Goal: Task Accomplishment & Management: Manage account settings

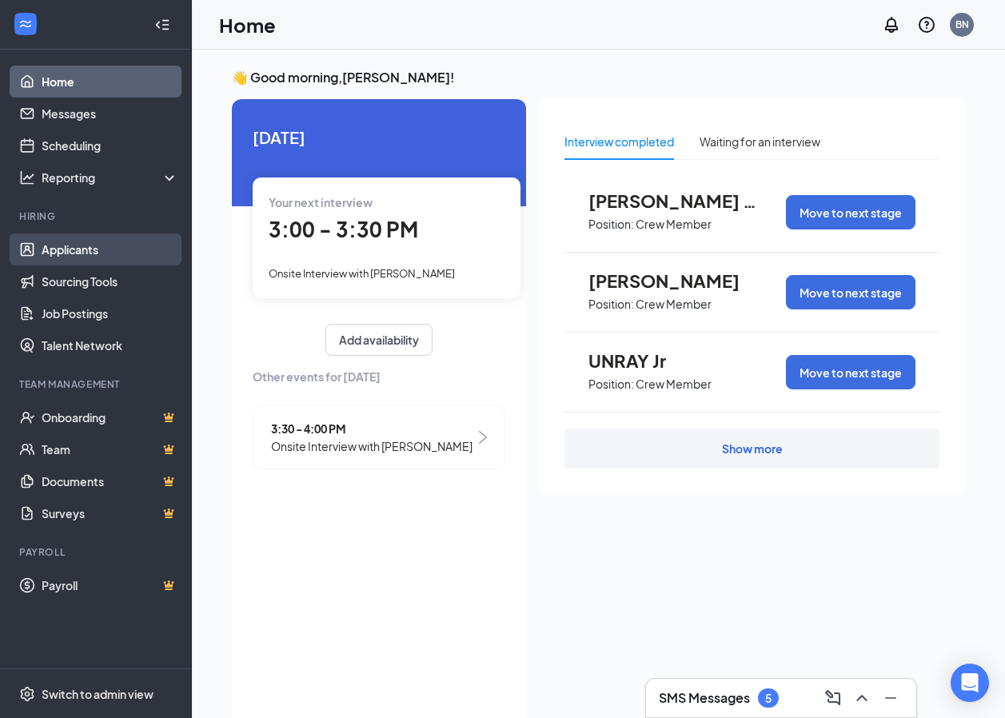
click at [143, 245] on link "Applicants" at bounding box center [110, 249] width 137 height 32
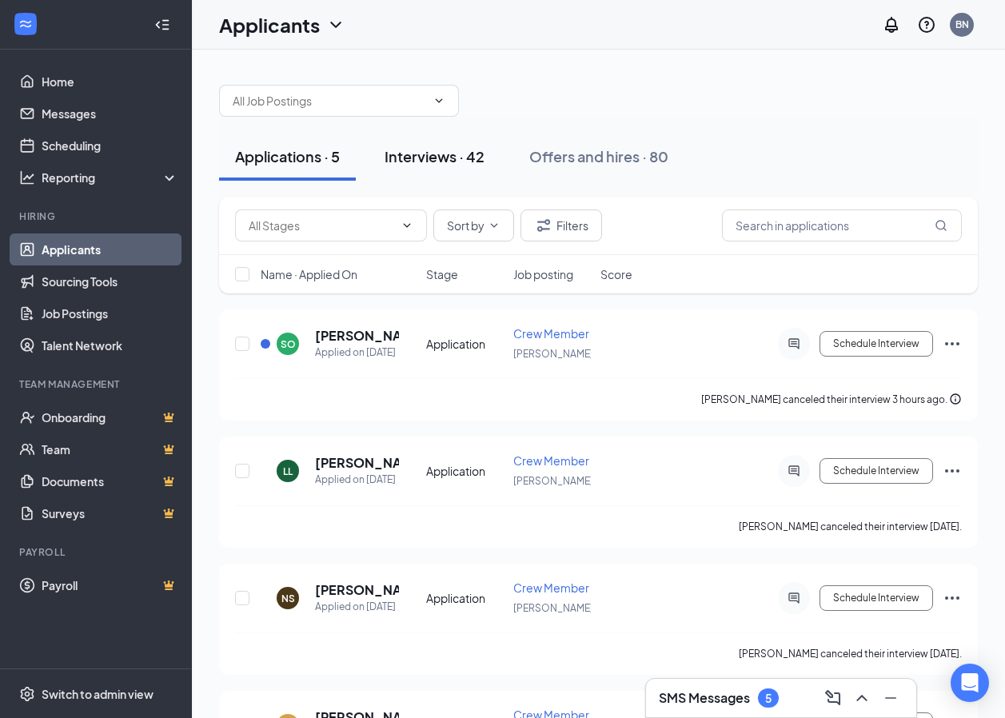
click at [458, 153] on div "Interviews · 42" at bounding box center [434, 156] width 100 height 20
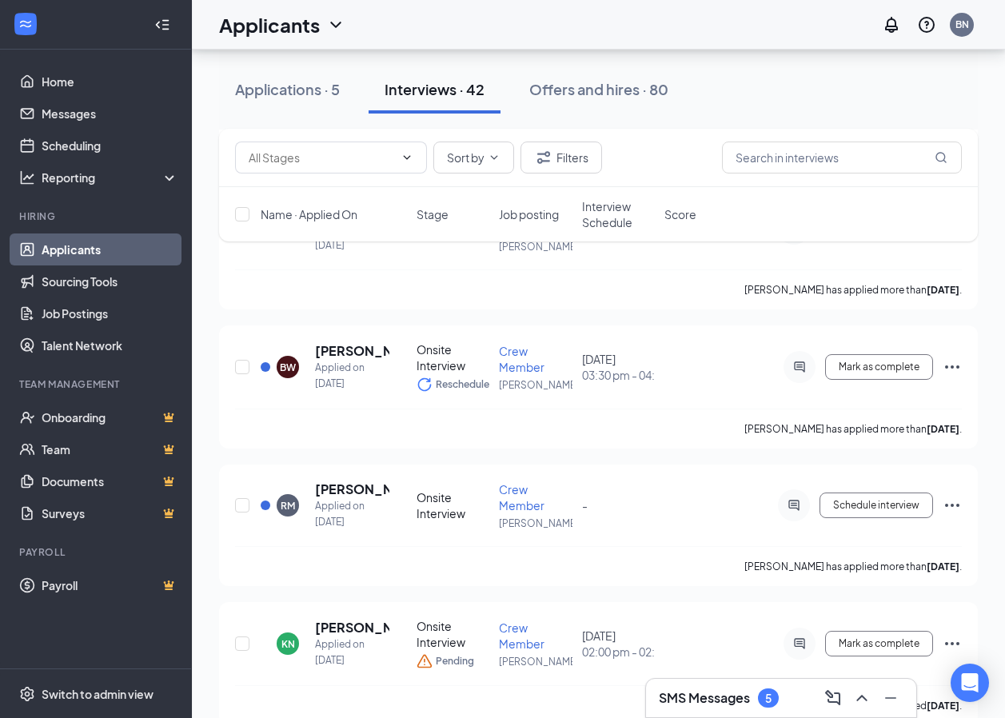
scroll to position [3357, 0]
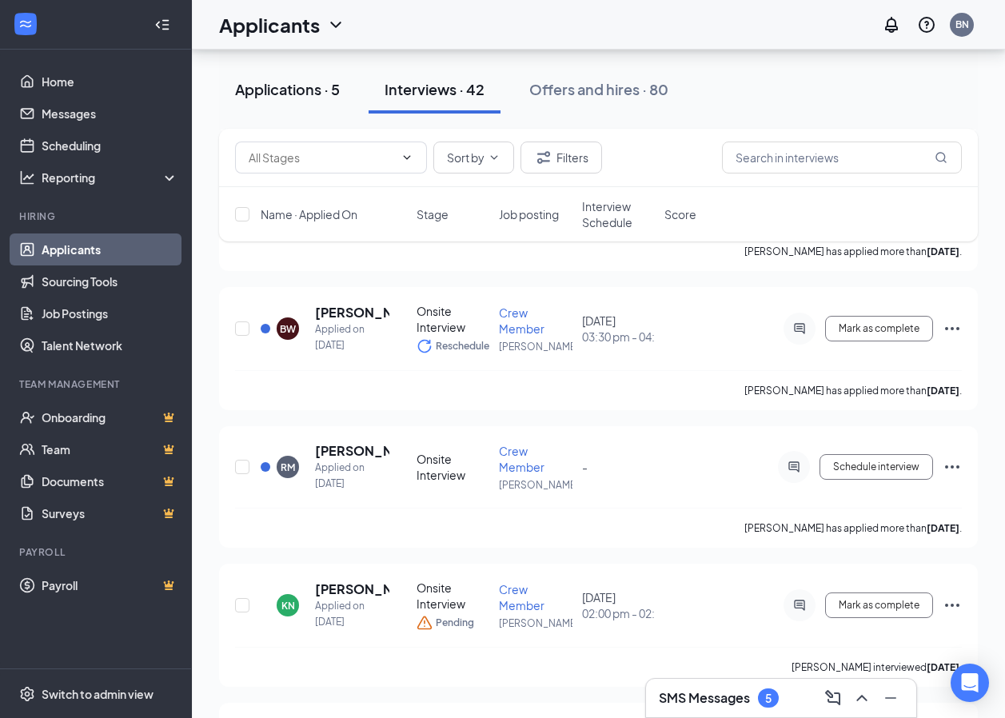
click at [308, 99] on button "Applications · 5" at bounding box center [287, 90] width 137 height 48
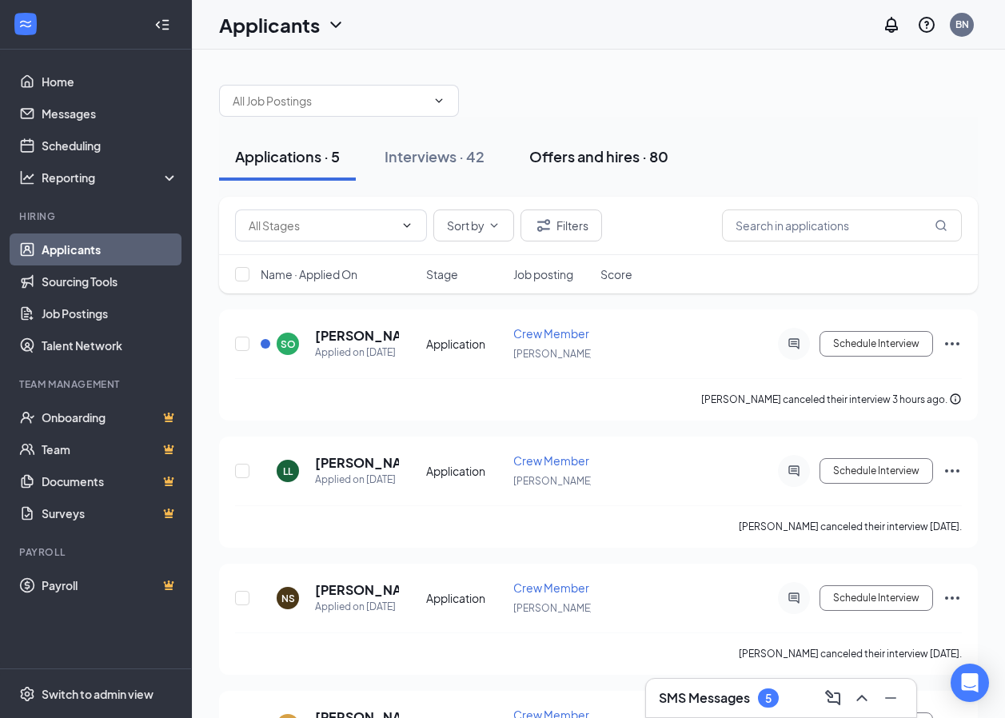
click at [596, 157] on div "Offers and hires · 80" at bounding box center [598, 156] width 139 height 20
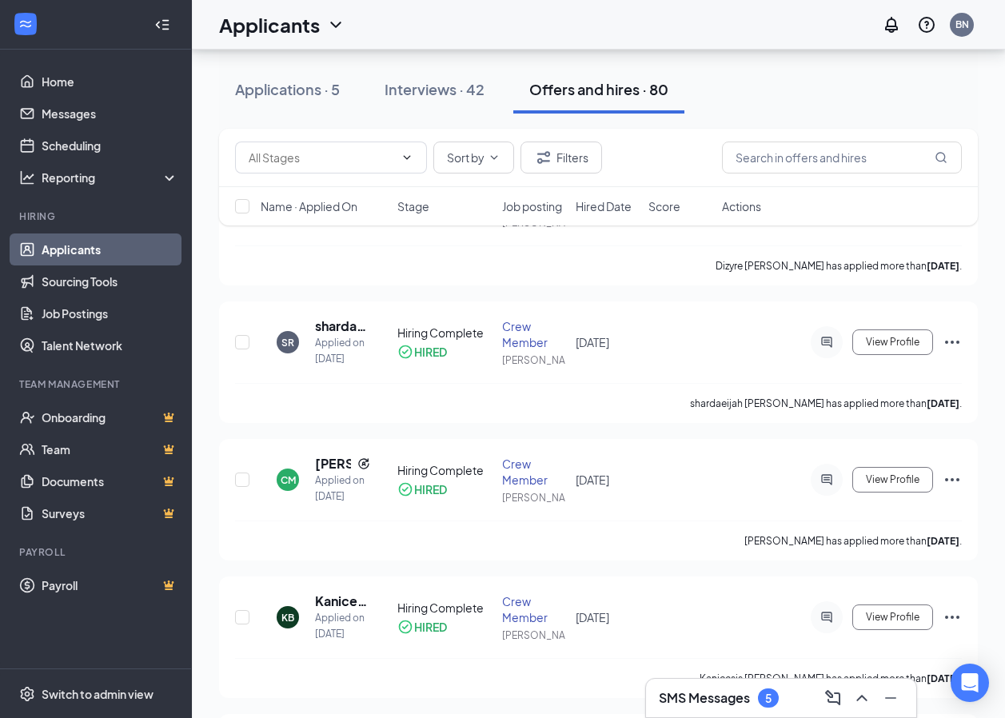
scroll to position [80, 0]
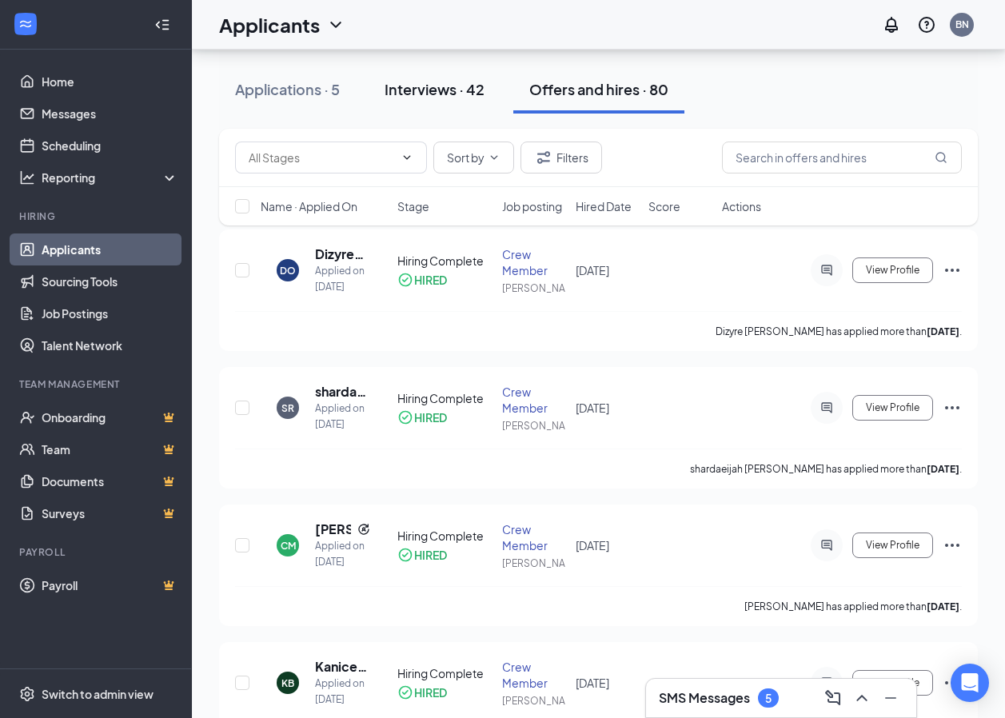
click at [474, 97] on div "Interviews · 42" at bounding box center [434, 89] width 100 height 20
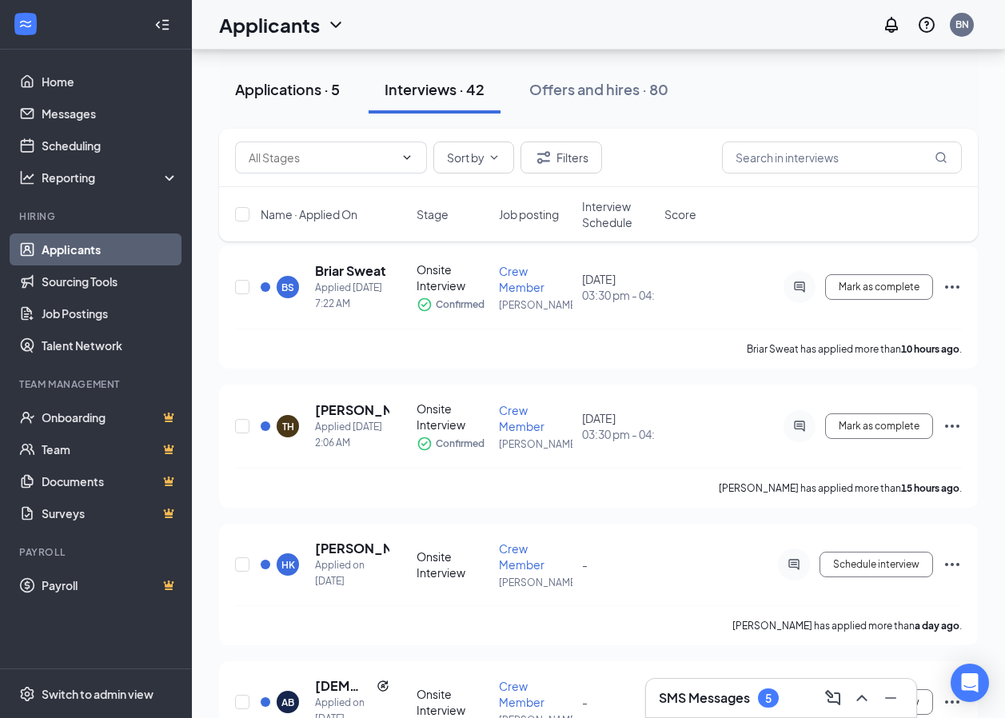
click at [316, 107] on button "Applications · 5" at bounding box center [287, 90] width 137 height 48
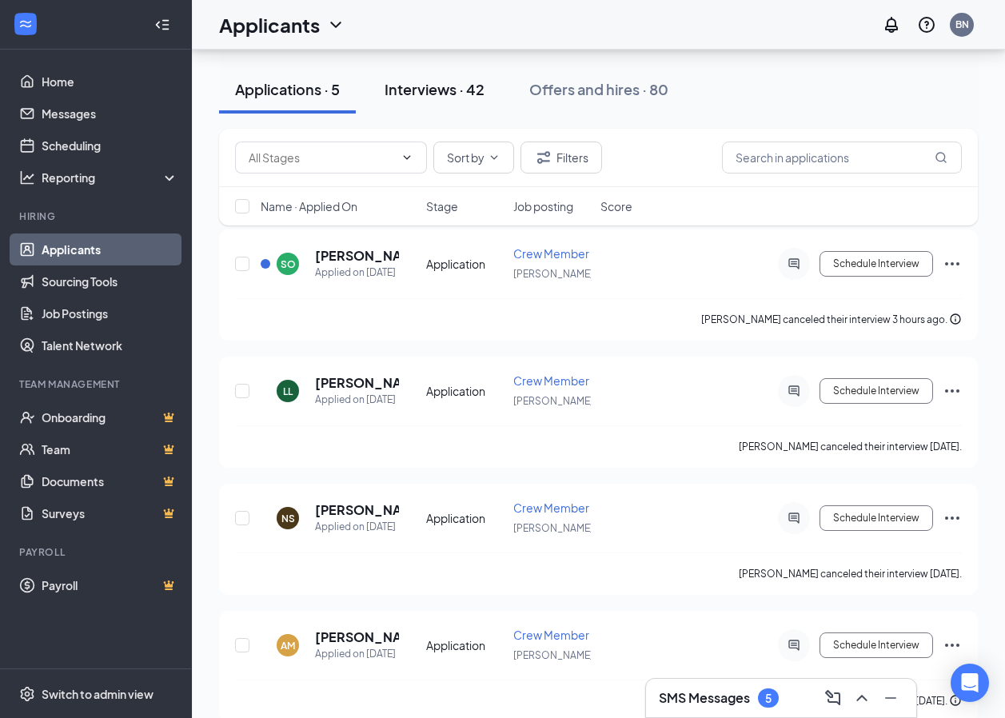
click at [470, 100] on button "Interviews · 42" at bounding box center [434, 90] width 132 height 48
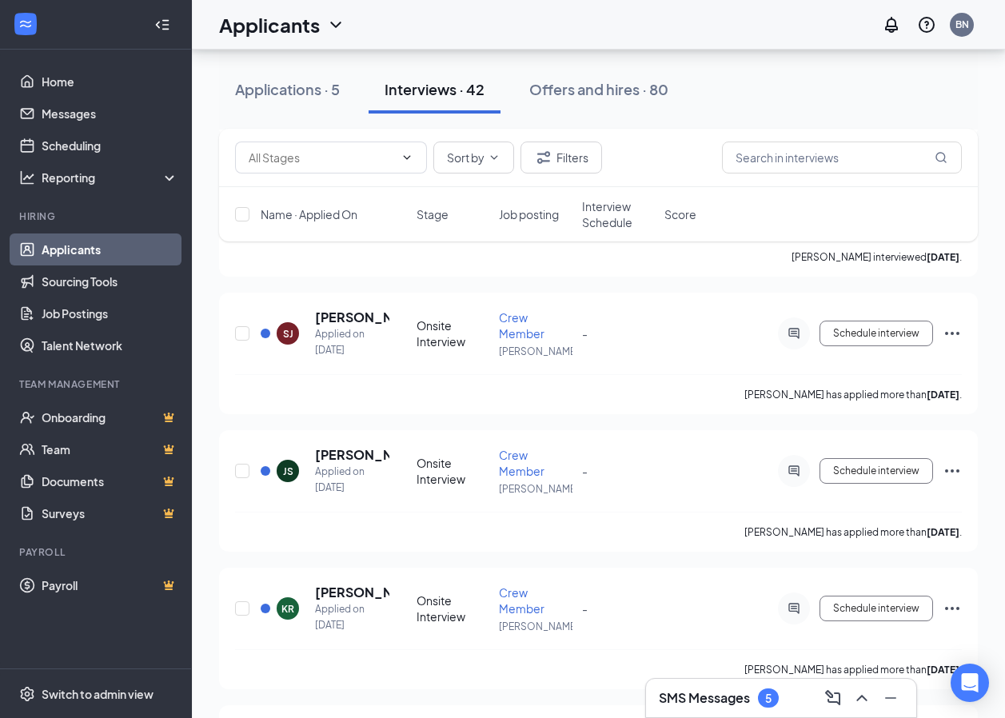
scroll to position [1279, 0]
click at [783, 160] on input "text" at bounding box center [842, 157] width 240 height 32
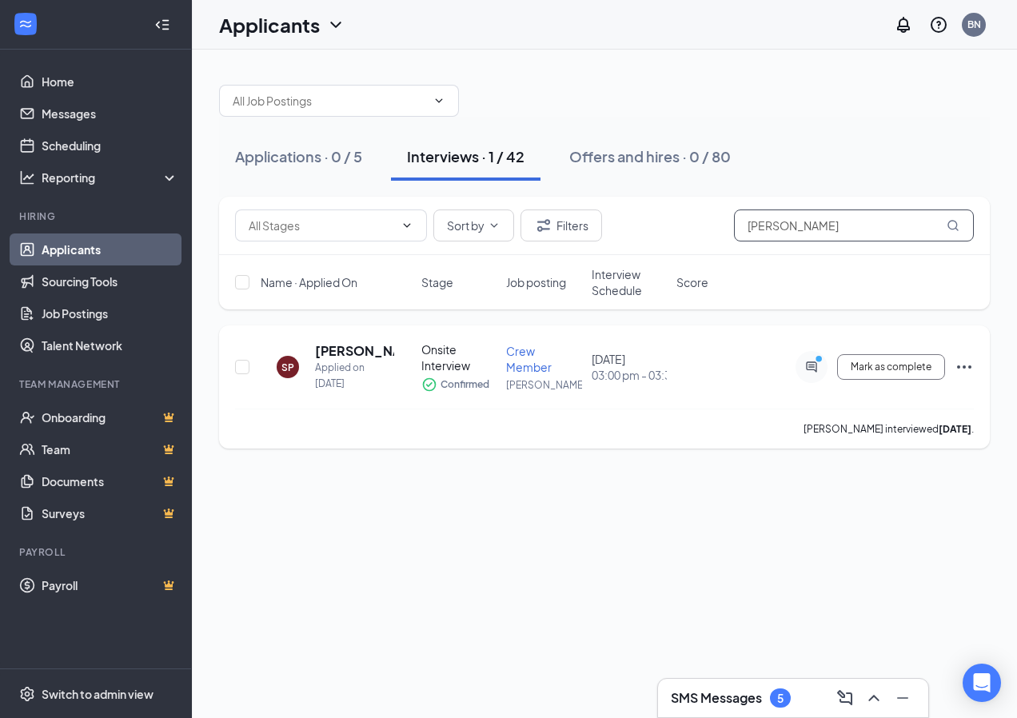
type input "[PERSON_NAME]"
click at [819, 369] on icon "ActiveChat" at bounding box center [811, 366] width 19 height 13
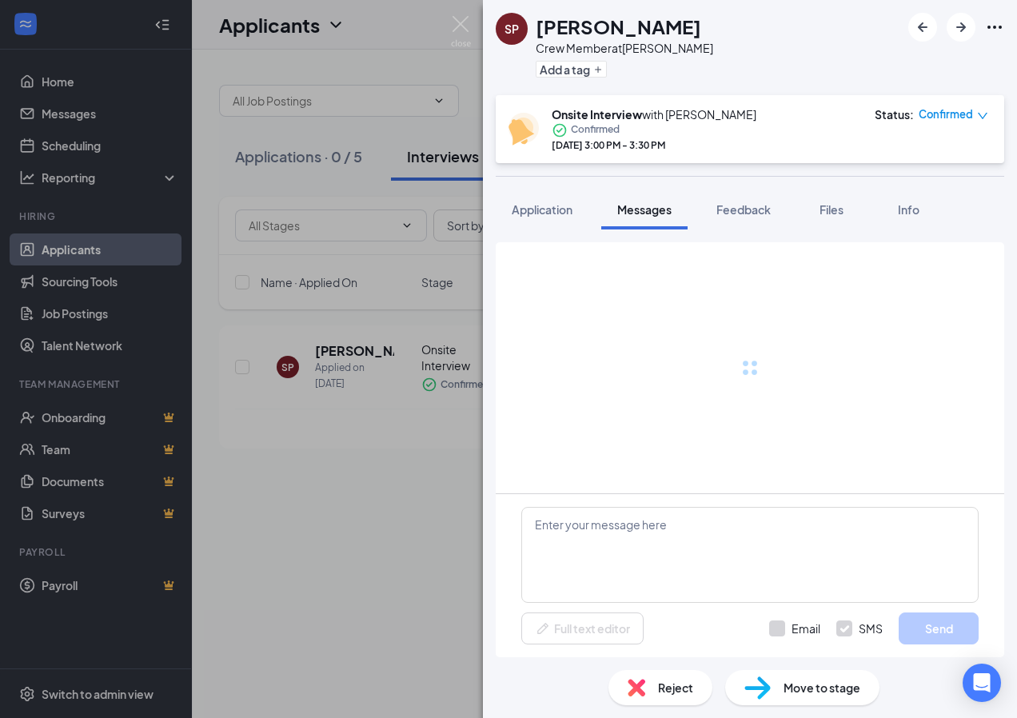
drag, startPoint x: 257, startPoint y: 520, endPoint x: 339, endPoint y: 511, distance: 82.8
click at [298, 514] on div "SP [PERSON_NAME] Crew Member at [PERSON_NAME] Add a tag Onsite Interview with […" at bounding box center [508, 359] width 1017 height 718
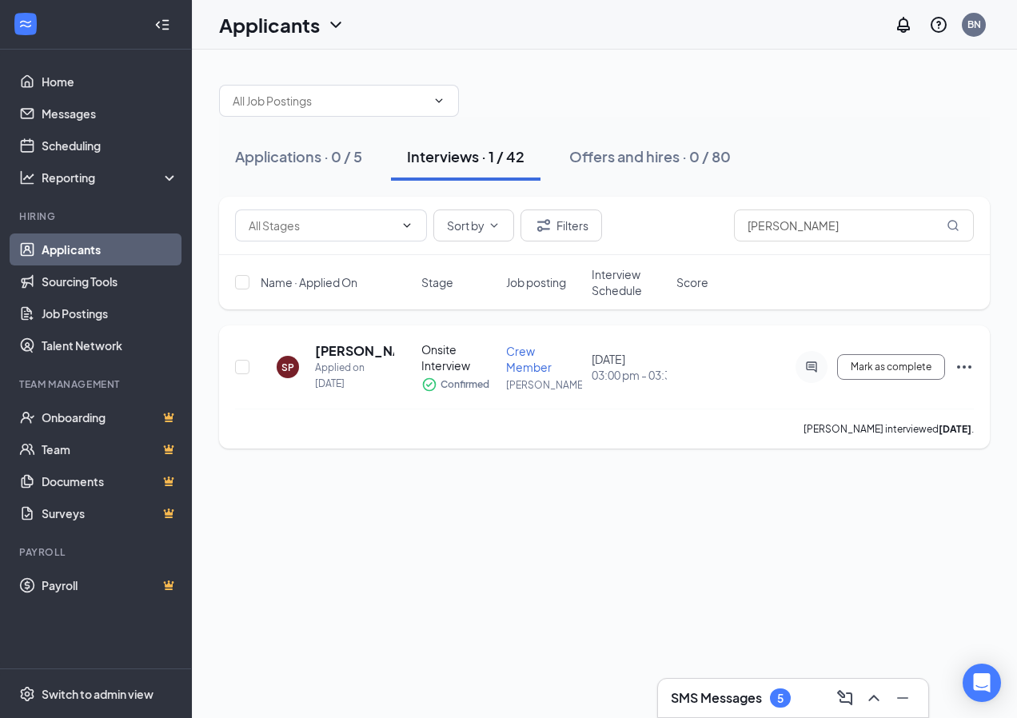
click at [961, 371] on icon "Ellipses" at bounding box center [963, 366] width 19 height 19
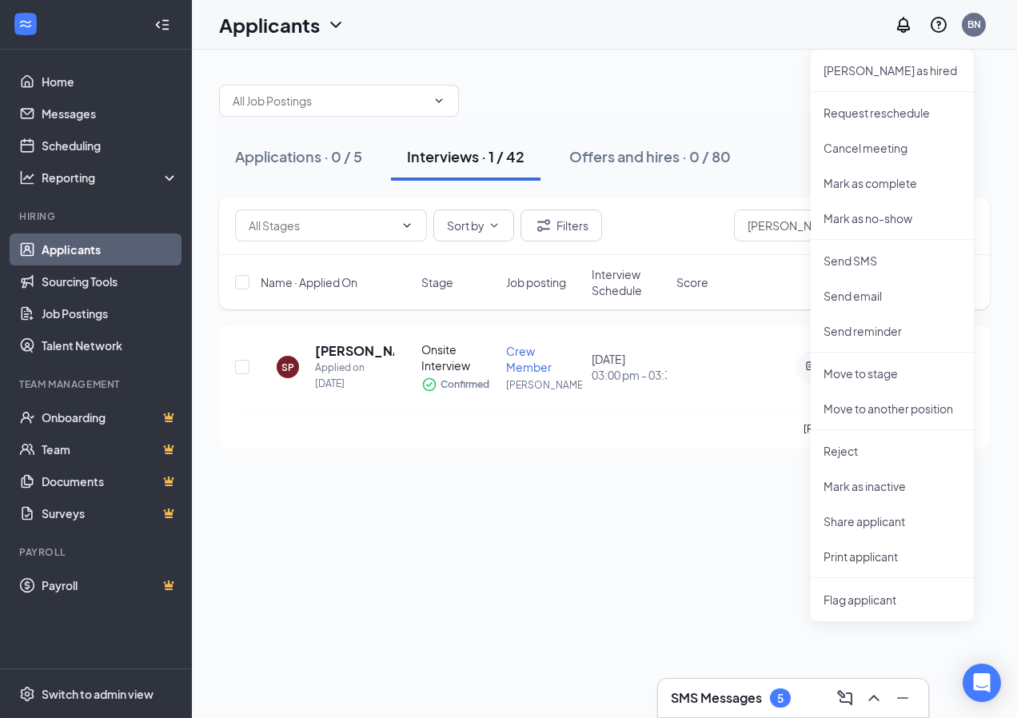
click at [706, 513] on div "Applications · 0 / 5 Interviews · 1 / 42 Offers and hires · 0 / 80 Sort by Filt…" at bounding box center [604, 384] width 825 height 668
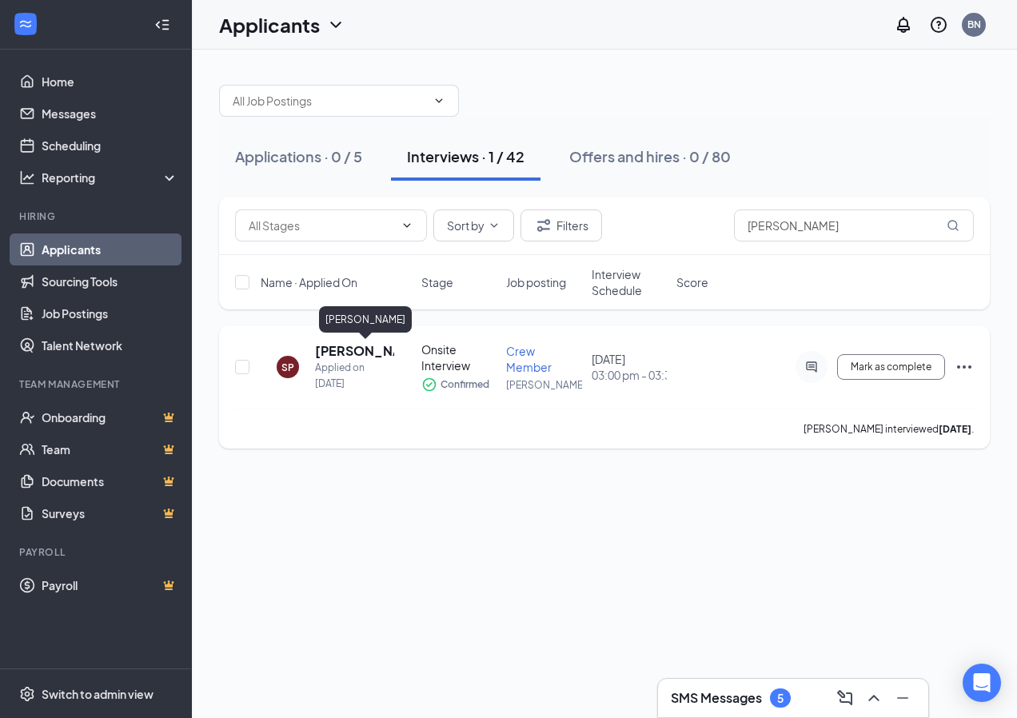
click at [351, 343] on h5 "[PERSON_NAME]" at bounding box center [354, 351] width 79 height 18
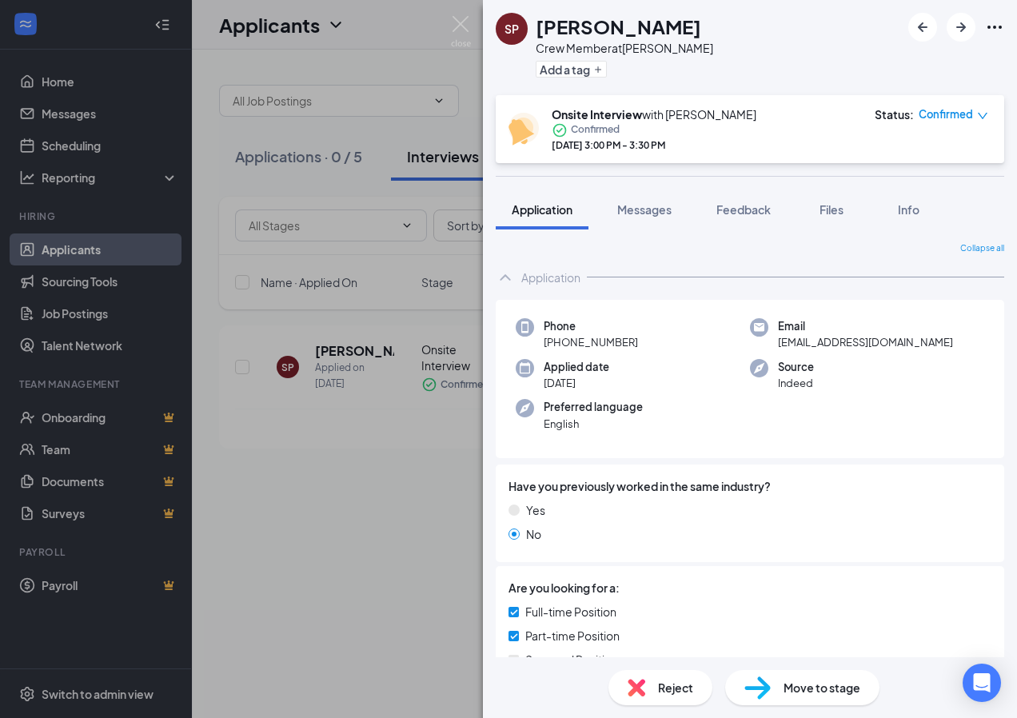
click at [997, 26] on icon "Ellipses" at bounding box center [994, 27] width 19 height 19
click at [922, 67] on link "View full application" at bounding box center [908, 64] width 173 height 16
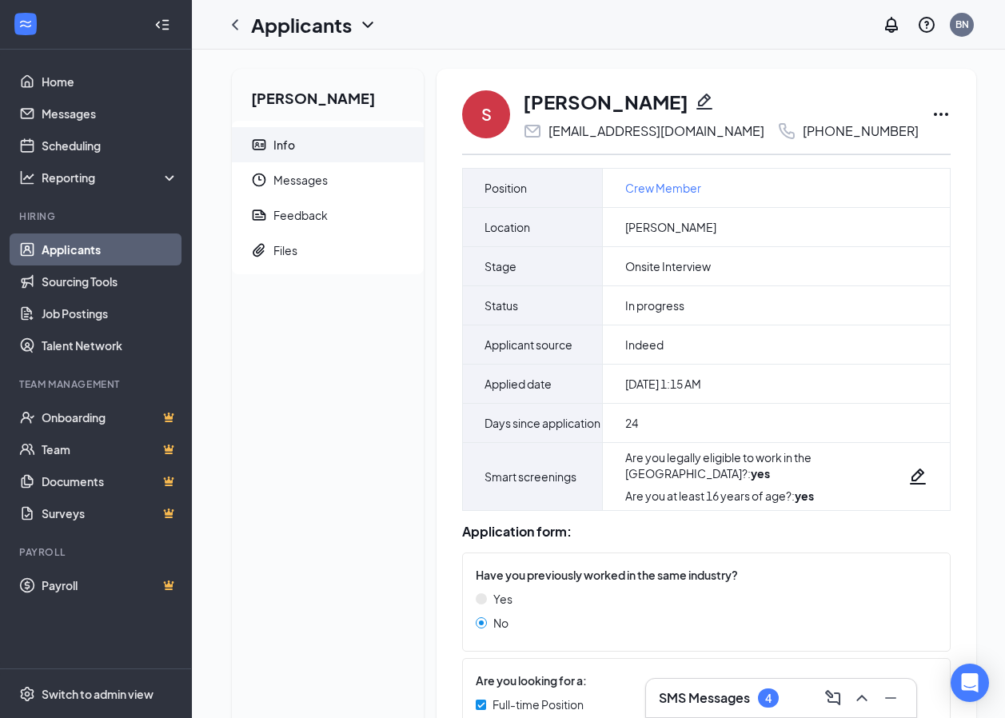
click at [931, 110] on icon "Ellipses" at bounding box center [940, 114] width 19 height 19
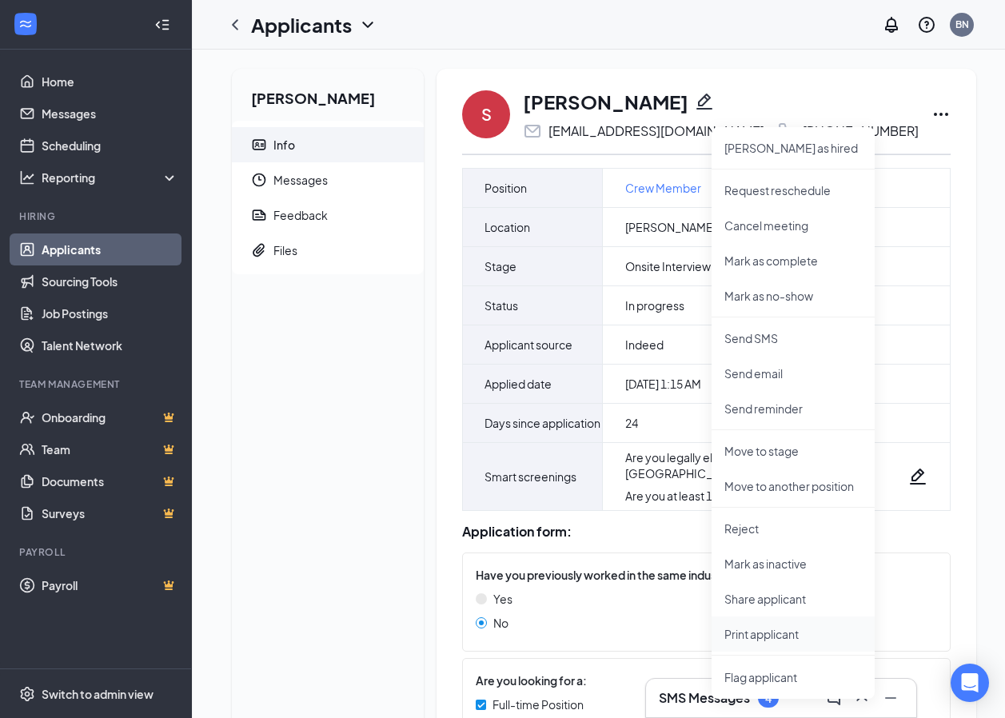
click at [791, 629] on p "Print applicant" at bounding box center [792, 634] width 137 height 16
